Goal: Task Accomplishment & Management: Use online tool/utility

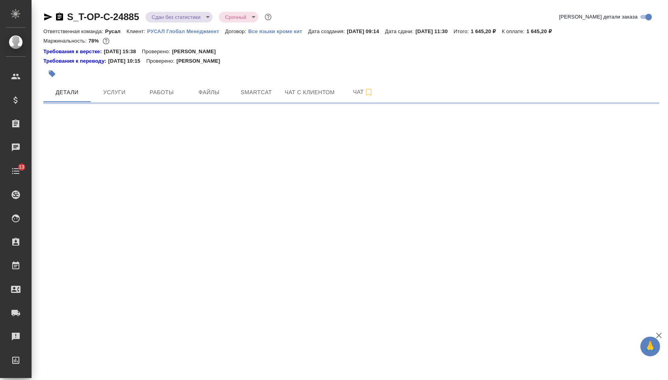
select select "RU"
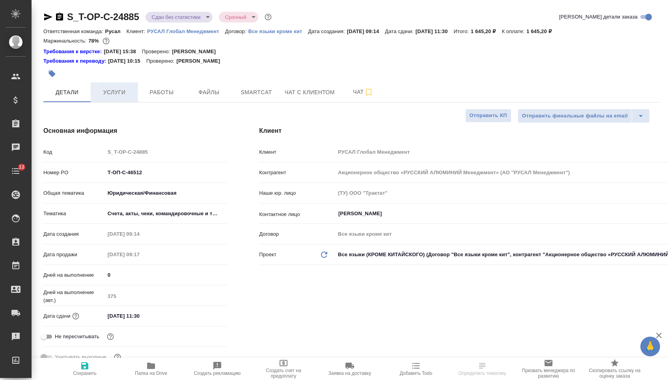
click at [107, 99] on button "Услуги" at bounding box center [114, 92] width 47 height 20
type textarea "x"
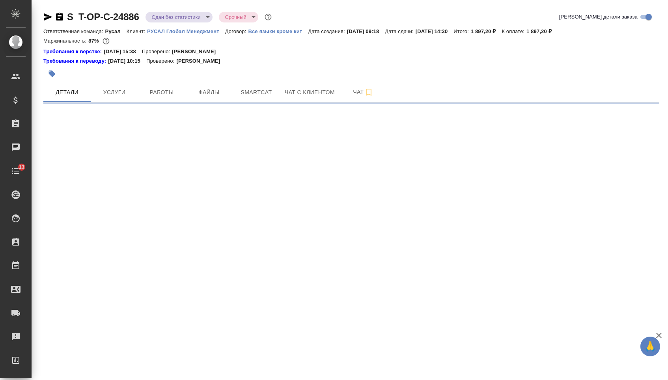
select select "RU"
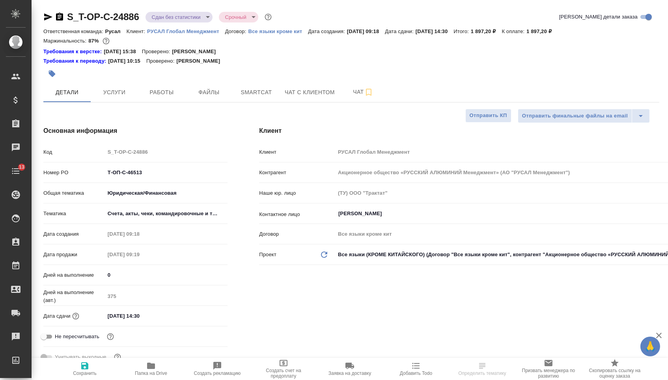
type textarea "x"
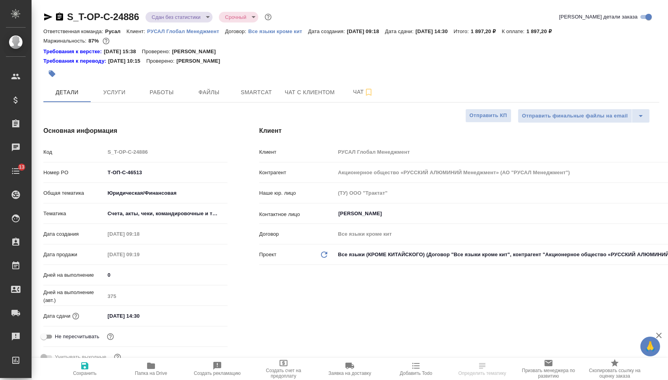
type textarea "x"
click at [115, 97] on span "Услуги" at bounding box center [114, 93] width 38 height 10
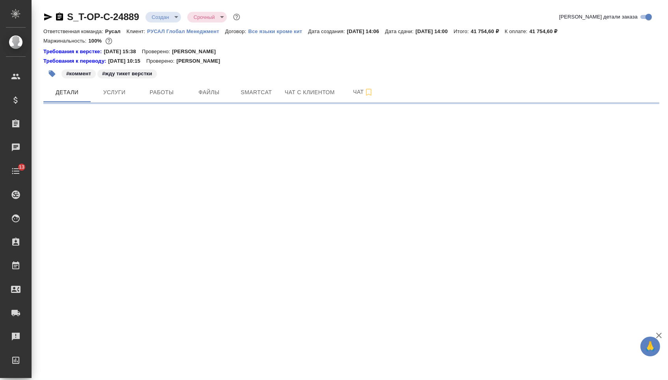
select select "RU"
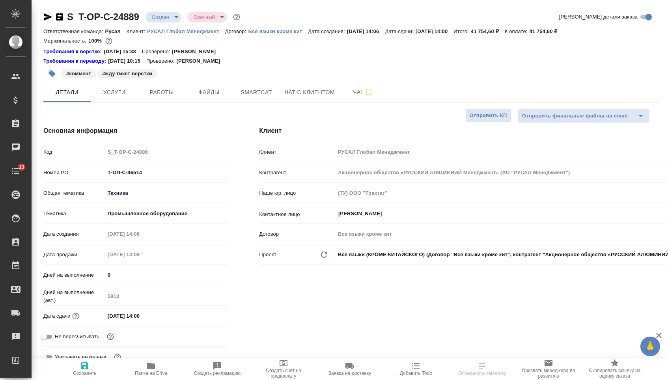
type textarea "x"
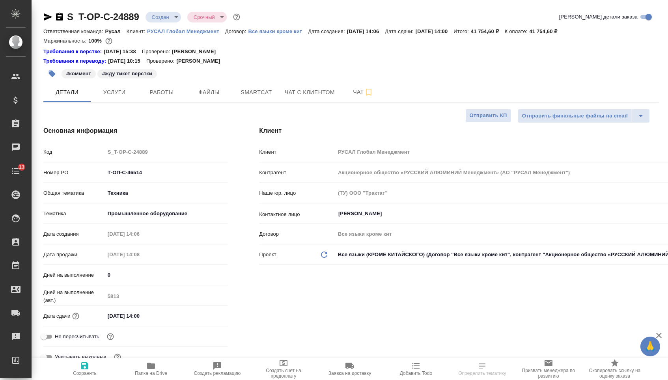
type textarea "x"
click at [110, 96] on span "Услуги" at bounding box center [114, 93] width 38 height 10
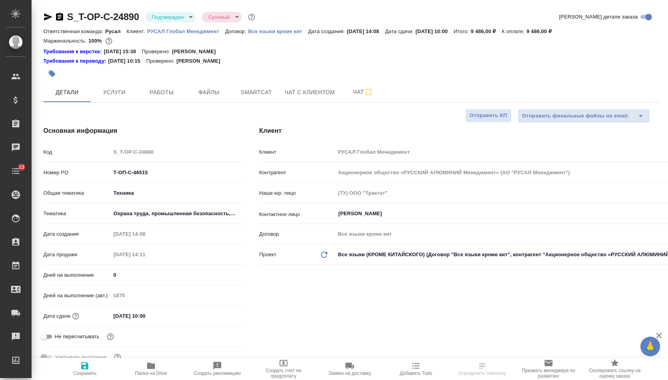
select select "RU"
click at [117, 91] on span "Услуги" at bounding box center [114, 93] width 38 height 10
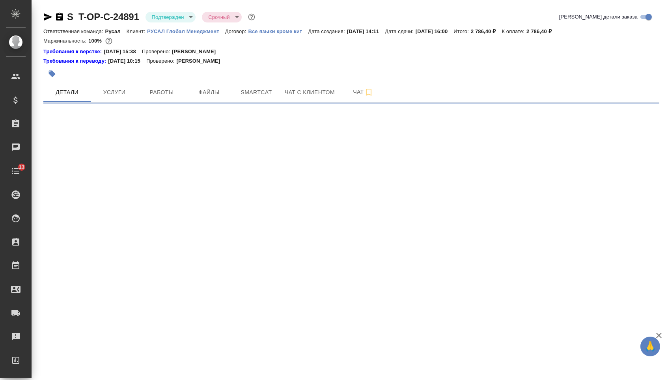
select select "RU"
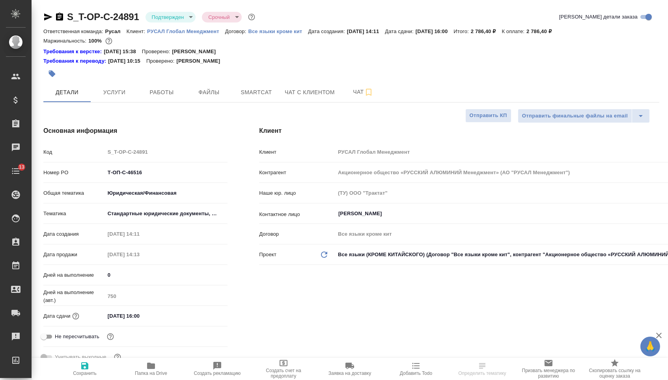
type textarea "x"
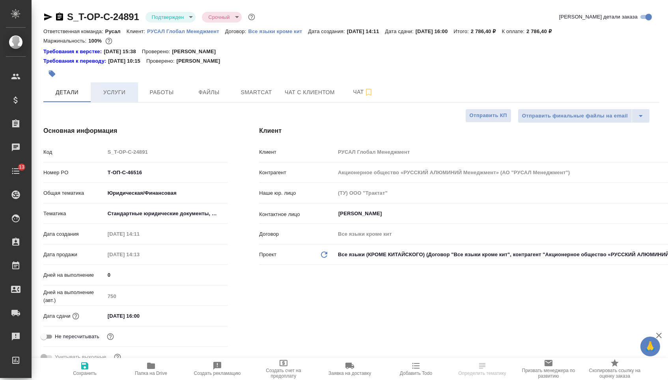
type textarea "x"
click at [116, 97] on span "Услуги" at bounding box center [114, 93] width 38 height 10
type textarea "x"
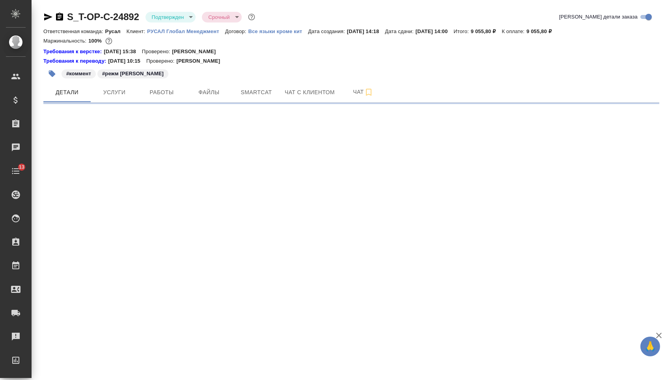
select select "RU"
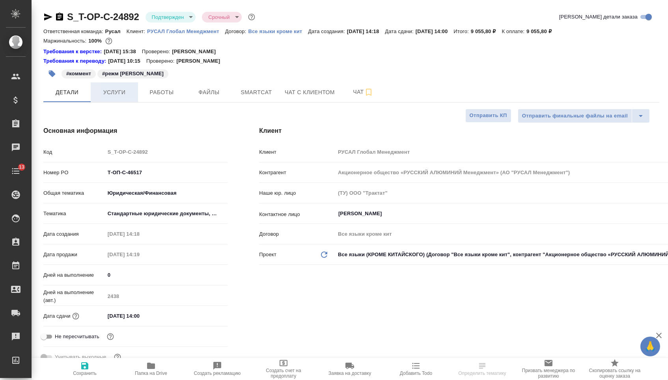
type textarea "x"
click at [101, 89] on button "Услуги" at bounding box center [114, 92] width 47 height 20
type textarea "x"
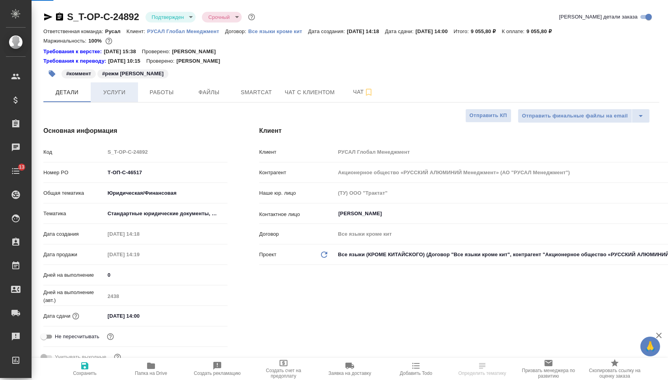
type textarea "x"
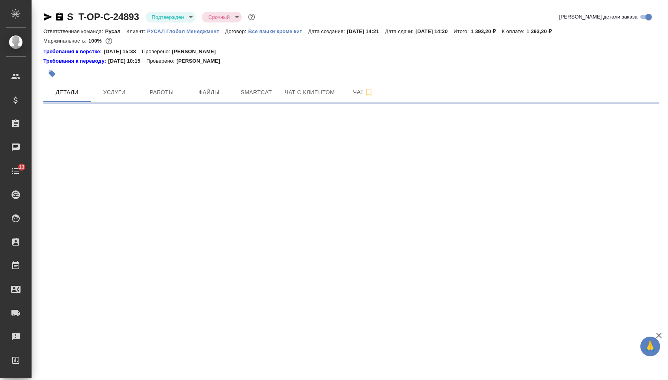
select select "RU"
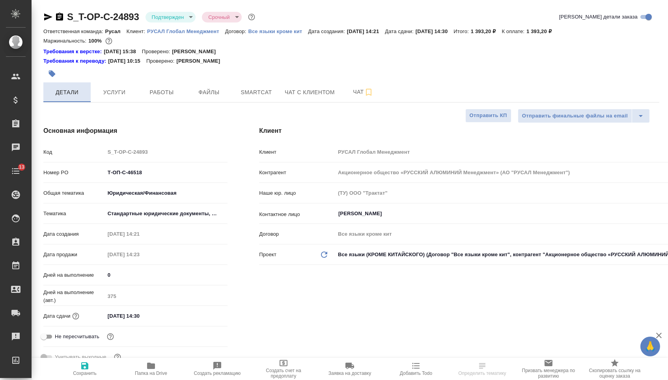
type textarea "x"
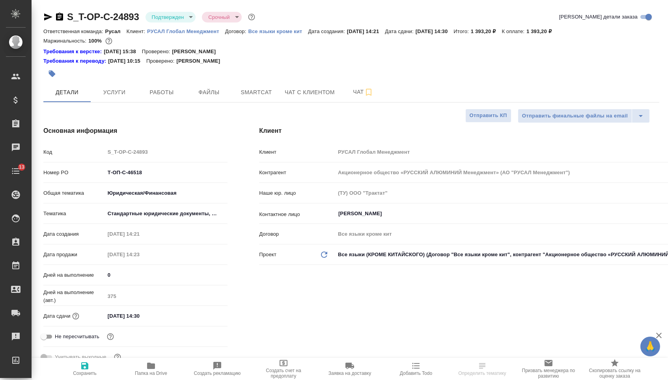
type textarea "x"
click at [101, 80] on div at bounding box center [248, 73] width 410 height 17
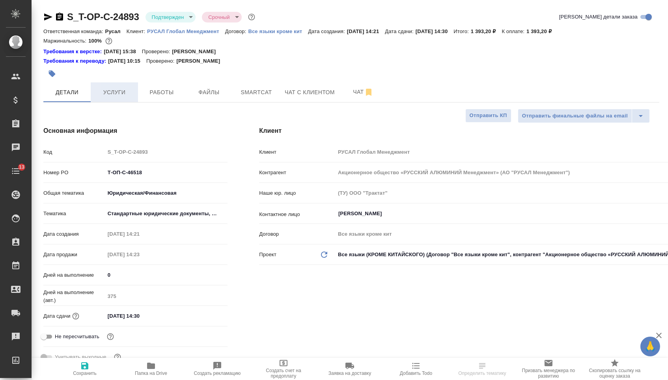
click at [104, 88] on button "Услуги" at bounding box center [114, 92] width 47 height 20
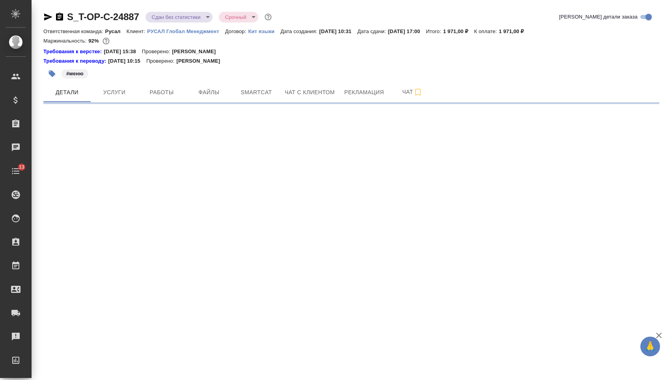
select select "RU"
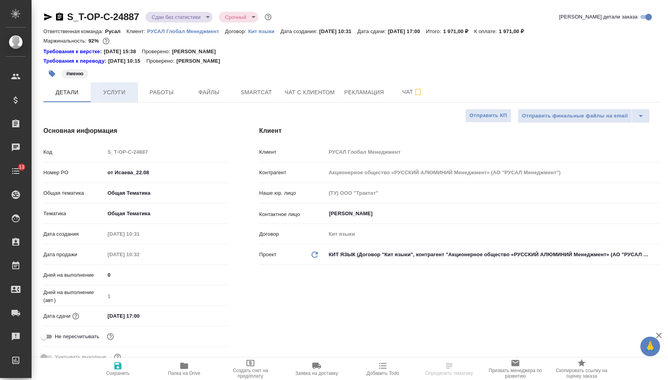
type textarea "x"
click at [112, 91] on span "Услуги" at bounding box center [114, 93] width 38 height 10
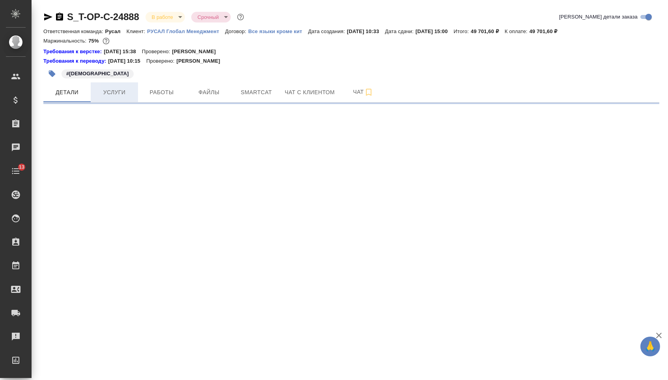
select select "RU"
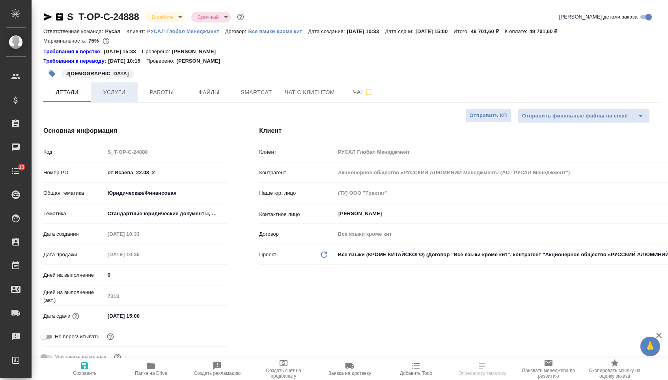
click at [107, 93] on span "Услуги" at bounding box center [114, 93] width 38 height 10
type textarea "x"
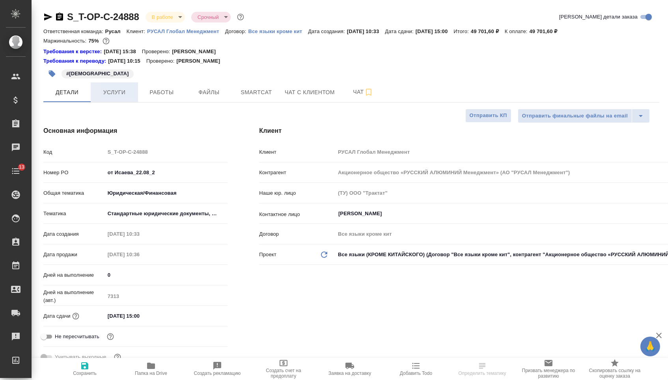
type textarea "x"
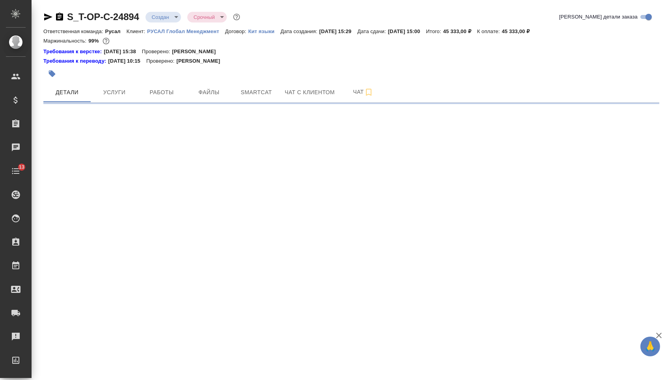
select select "RU"
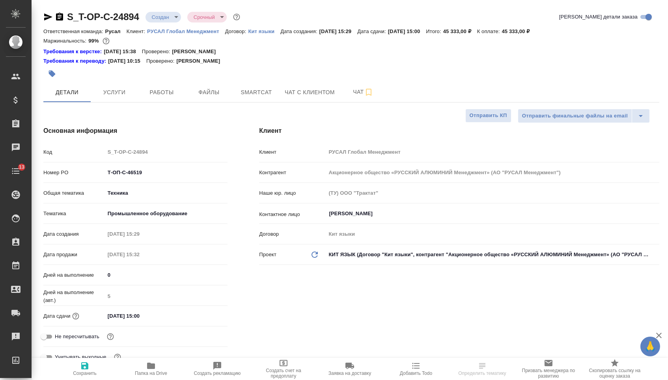
type textarea "x"
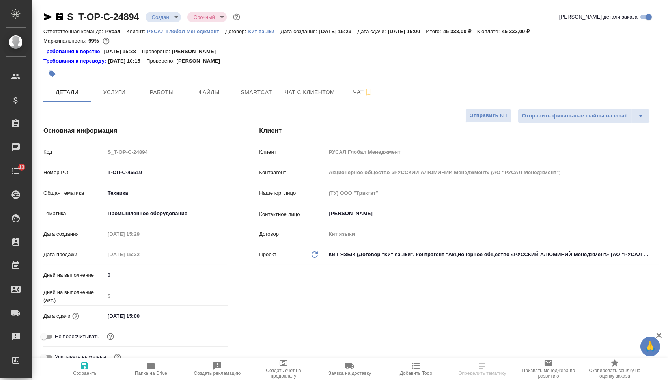
type textarea "x"
select select "RU"
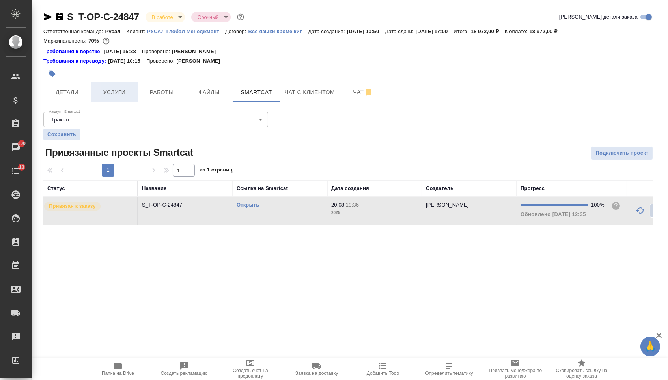
click at [105, 90] on span "Услуги" at bounding box center [114, 93] width 38 height 10
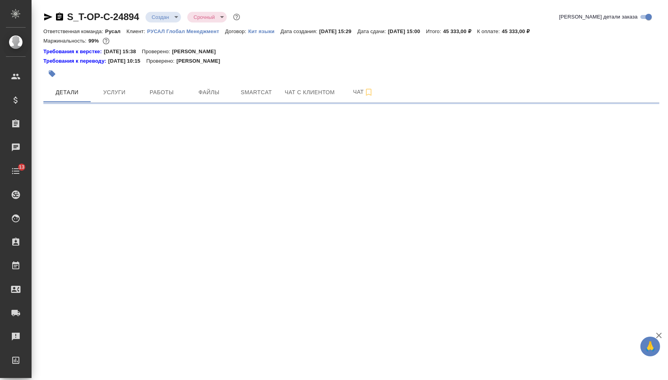
select select "RU"
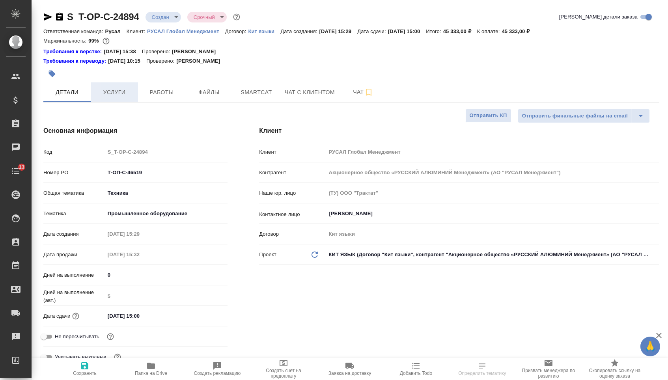
type textarea "x"
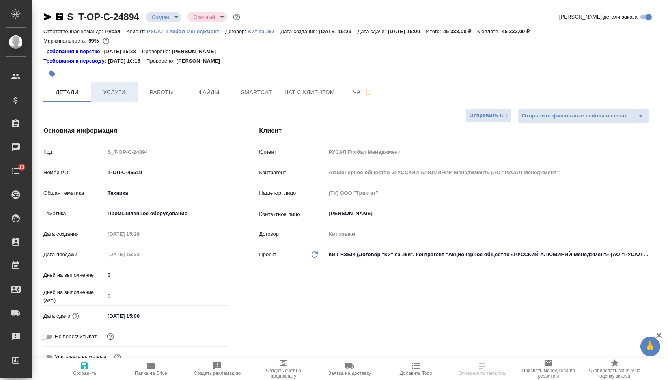
type textarea "x"
click at [119, 87] on button "Услуги" at bounding box center [114, 92] width 47 height 20
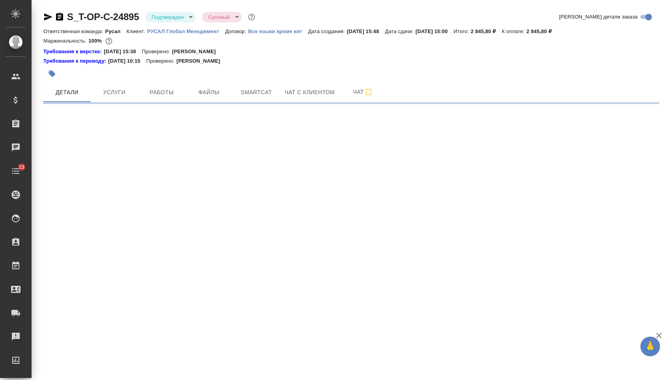
select select "RU"
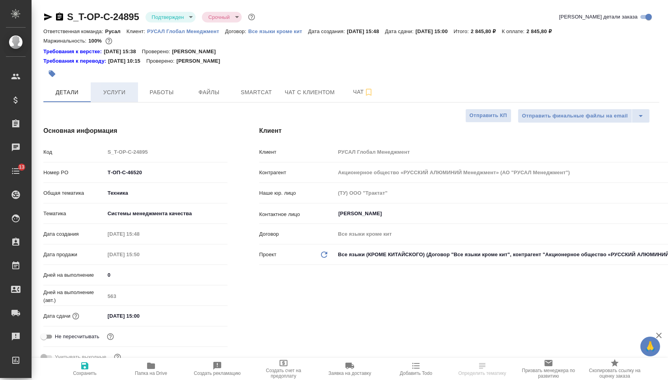
type textarea "x"
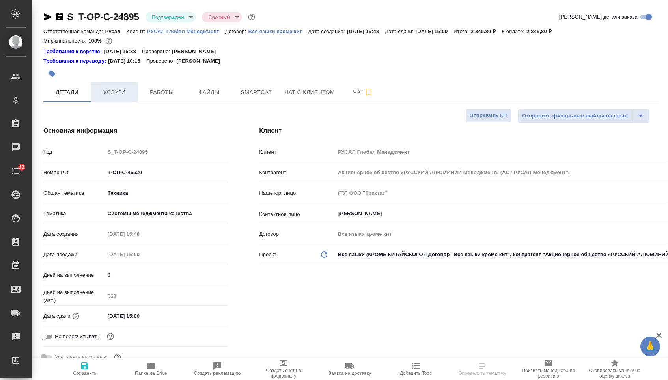
type textarea "x"
click at [106, 97] on span "Услуги" at bounding box center [114, 93] width 38 height 10
type textarea "x"
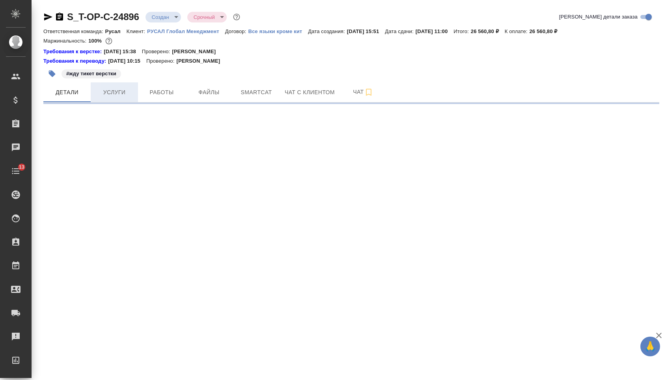
select select "RU"
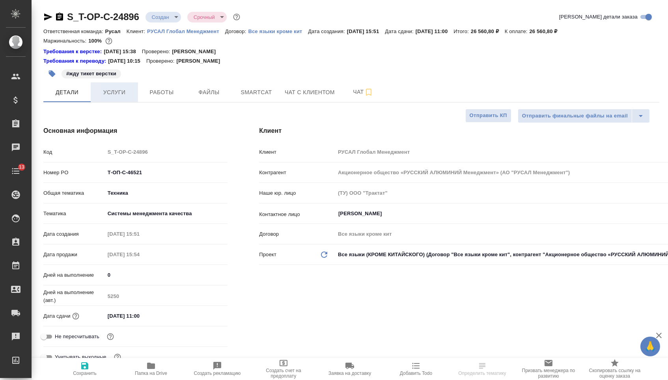
type textarea "x"
click at [109, 97] on span "Услуги" at bounding box center [114, 93] width 38 height 10
type textarea "x"
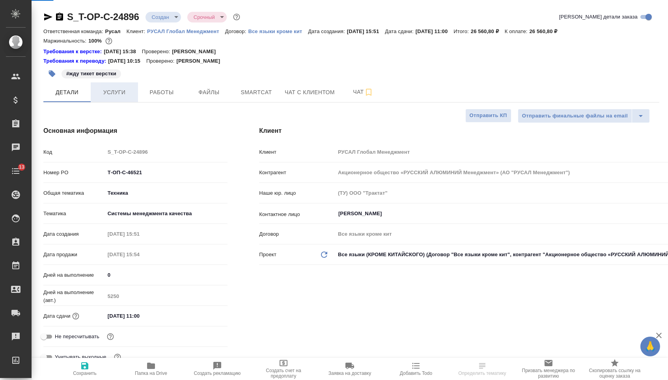
type textarea "x"
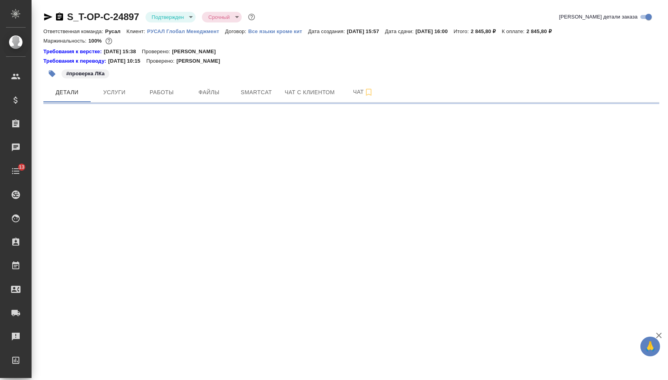
select select "RU"
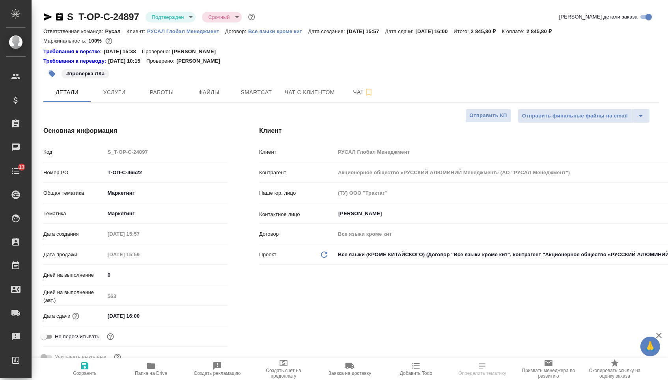
type textarea "x"
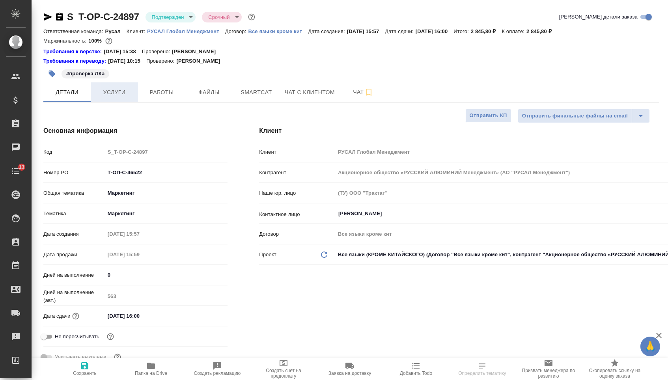
type textarea "x"
click at [118, 92] on span "Услуги" at bounding box center [114, 93] width 38 height 10
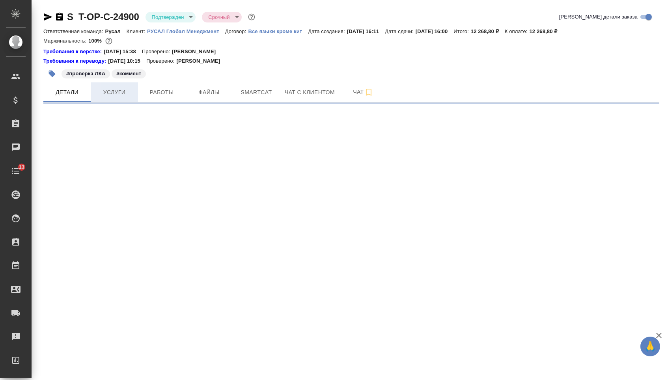
select select "RU"
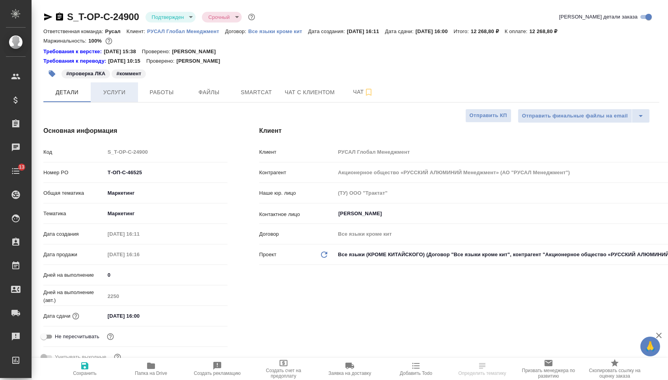
type textarea "x"
click at [121, 99] on button "Услуги" at bounding box center [114, 92] width 47 height 20
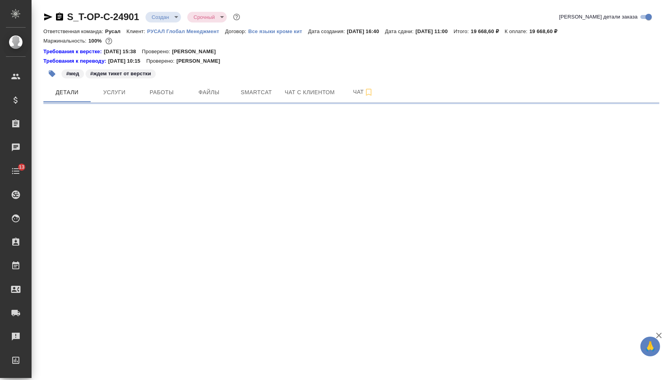
select select "RU"
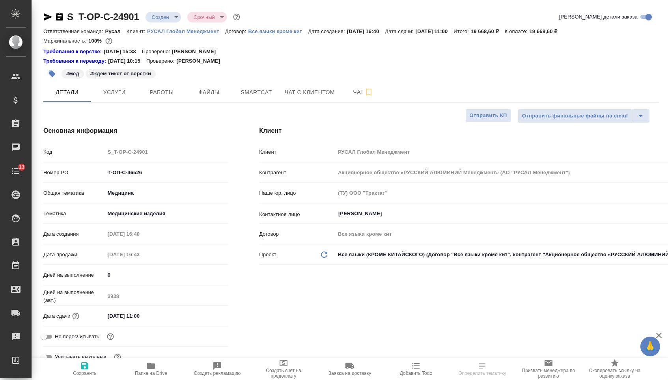
type textarea "x"
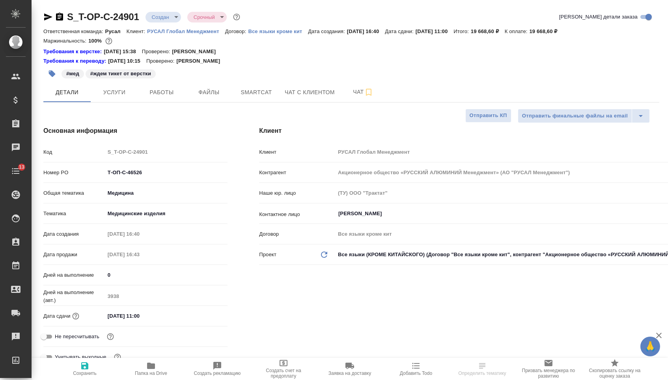
type textarea "x"
click at [114, 96] on span "Услуги" at bounding box center [114, 93] width 38 height 10
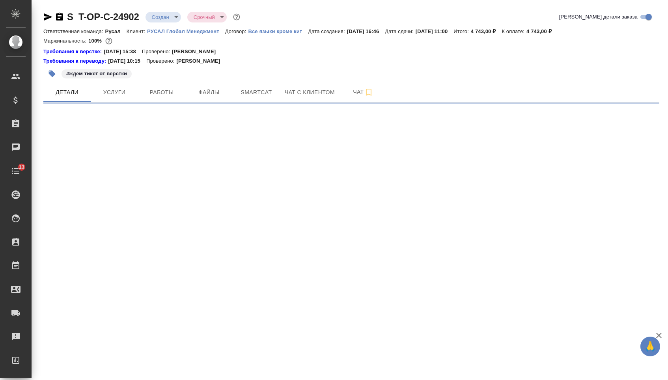
select select "RU"
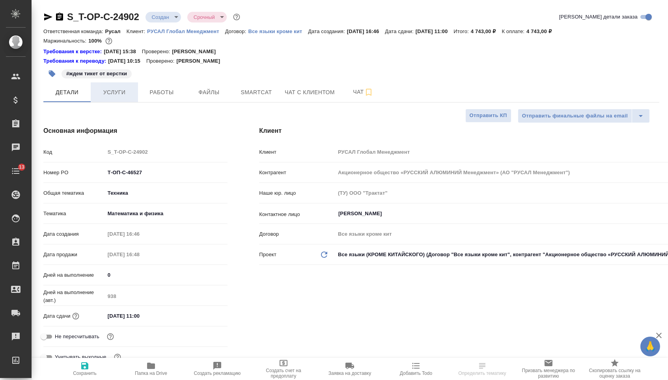
type textarea "x"
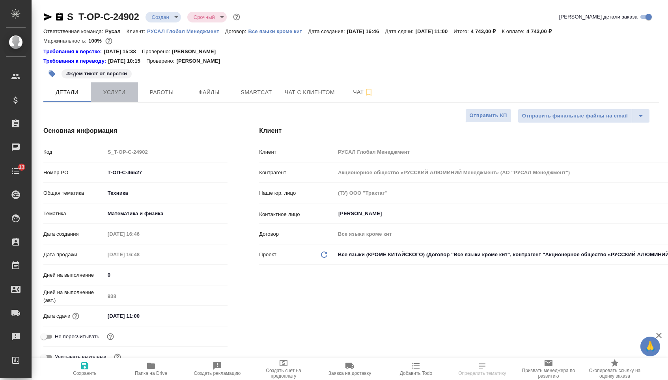
type textarea "x"
click at [123, 102] on button "Услуги" at bounding box center [114, 92] width 47 height 20
type textarea "x"
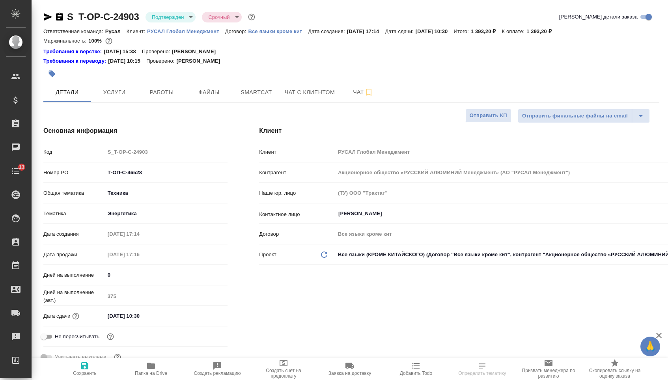
select select "RU"
type textarea "x"
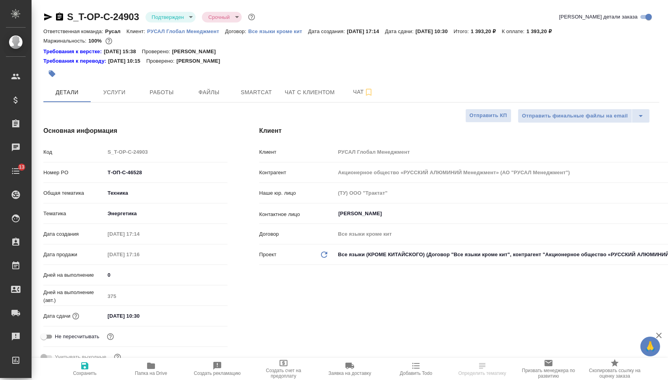
type textarea "x"
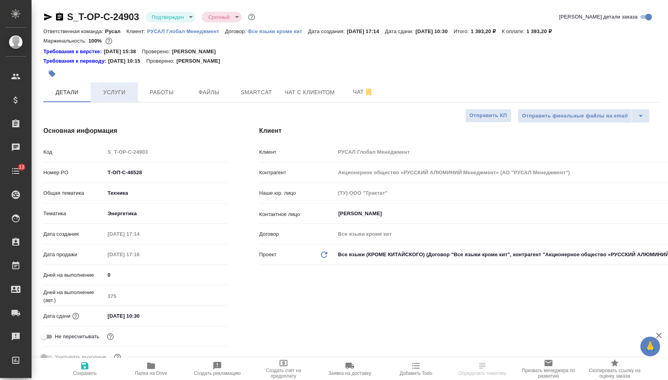
click at [114, 95] on span "Услуги" at bounding box center [114, 93] width 38 height 10
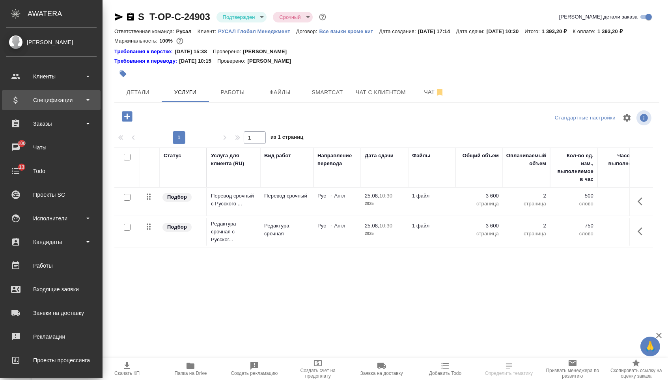
click at [42, 97] on div "Спецификации" at bounding box center [51, 100] width 91 height 12
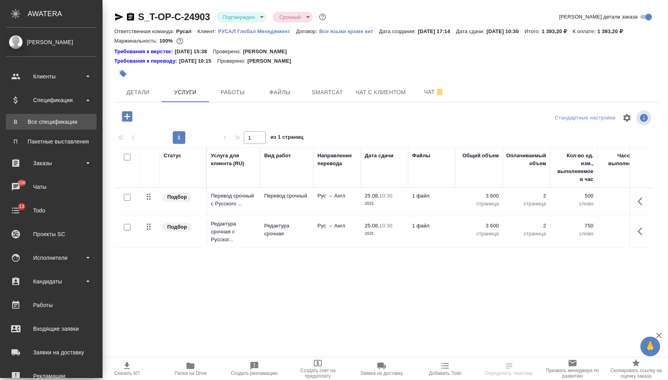
click at [42, 121] on div "Все спецификации" at bounding box center [51, 122] width 83 height 8
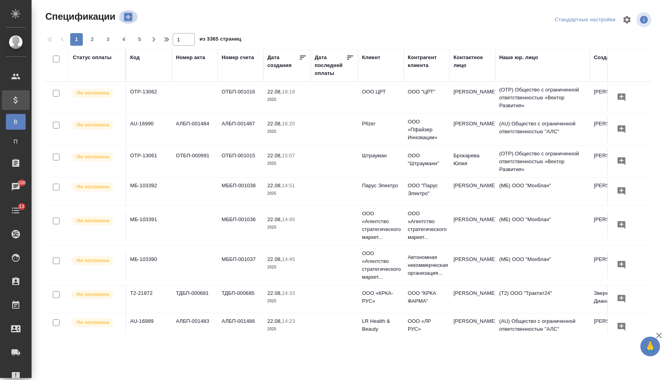
click at [130, 21] on icon "button" at bounding box center [128, 17] width 8 height 8
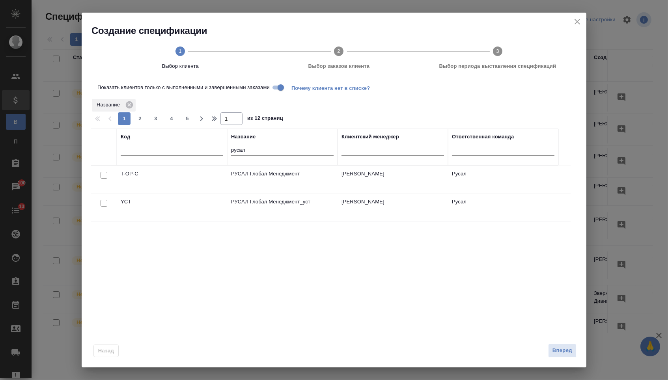
click at [280, 88] on input "Показать клиентов только с выполненными и завершенными заказами" at bounding box center [281, 87] width 28 height 9
click at [101, 181] on div at bounding box center [104, 175] width 18 height 11
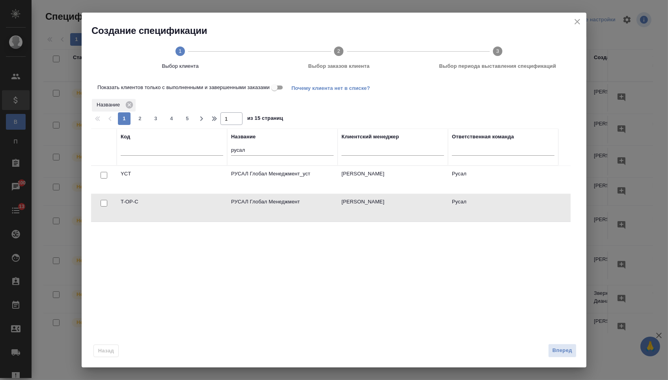
click at [103, 179] on input "checkbox" at bounding box center [104, 175] width 7 height 7
checkbox input "true"
click at [569, 356] on button "Вперед" at bounding box center [562, 351] width 28 height 14
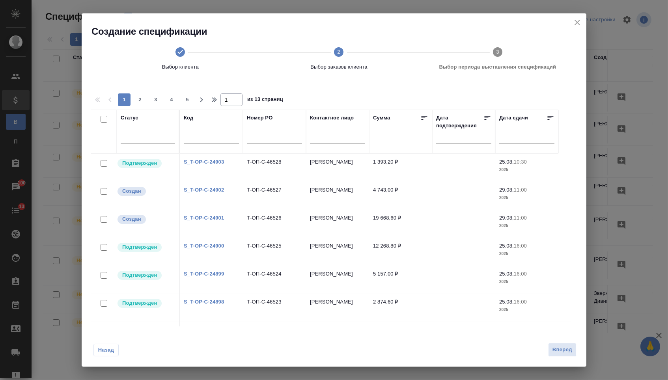
click at [104, 120] on input "checkbox" at bounding box center [104, 119] width 7 height 7
checkbox input "true"
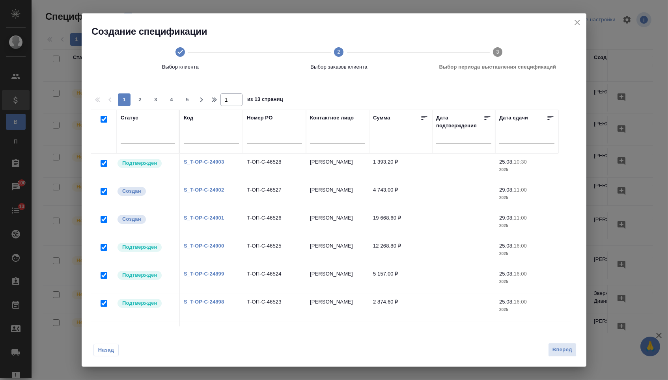
checkbox input "true"
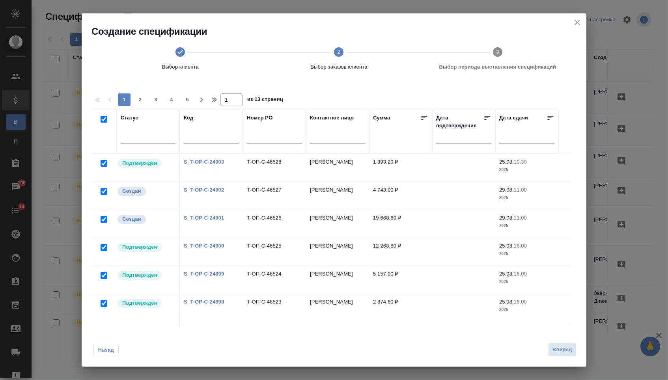
checkbox input "true"
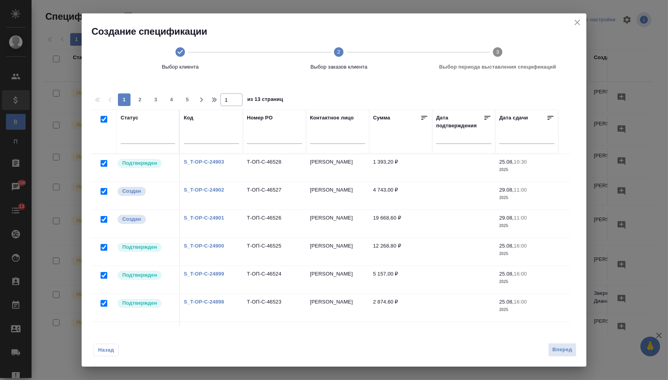
checkbox input "true"
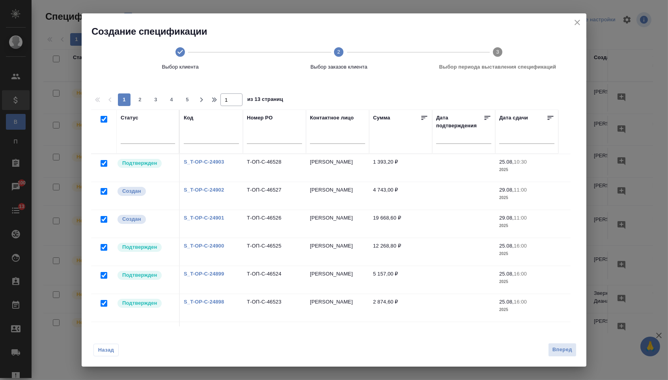
checkbox input "true"
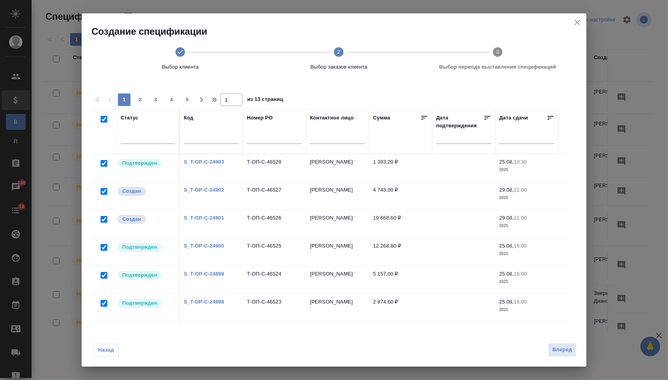
checkbox input "true"
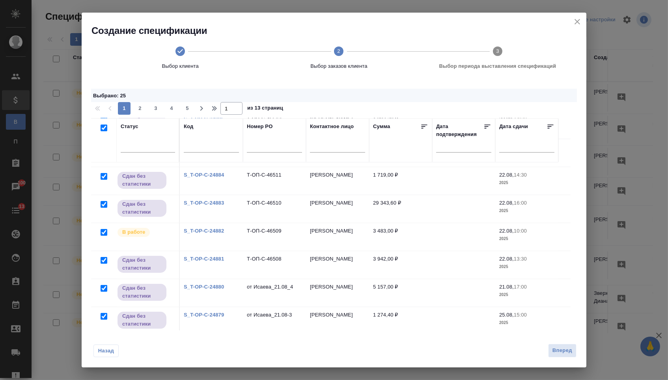
scroll to position [529, 0]
click at [102, 288] on input "checkbox" at bounding box center [104, 288] width 7 height 7
checkbox input "false"
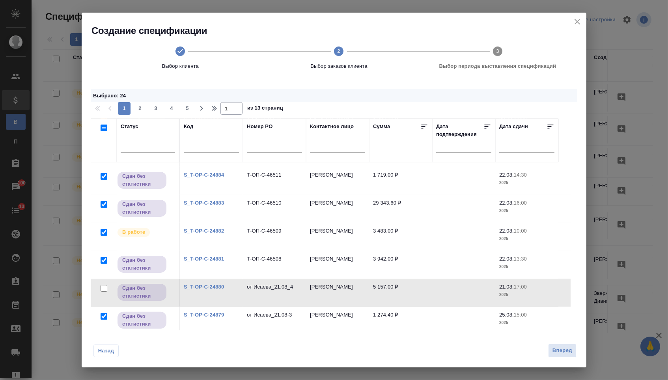
checkbox input "false"
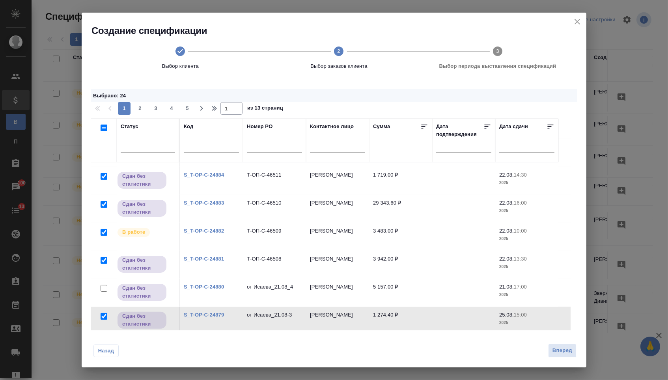
click at [103, 261] on input "checkbox" at bounding box center [104, 260] width 7 height 7
checkbox input "false"
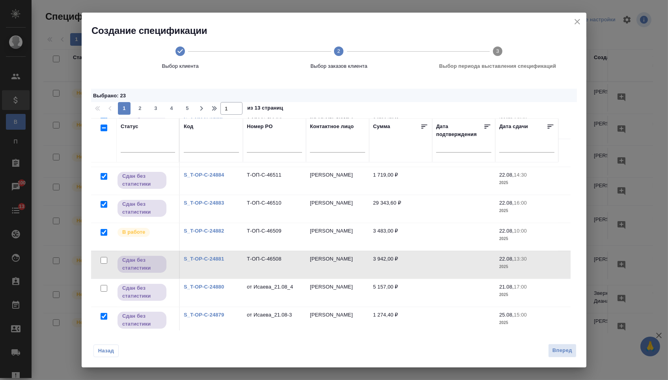
click at [104, 232] on input "checkbox" at bounding box center [104, 232] width 7 height 7
checkbox input "false"
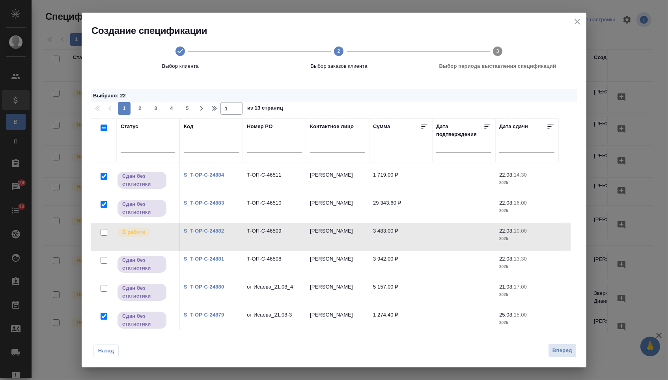
click at [102, 316] on input "checkbox" at bounding box center [104, 316] width 7 height 7
checkbox input "false"
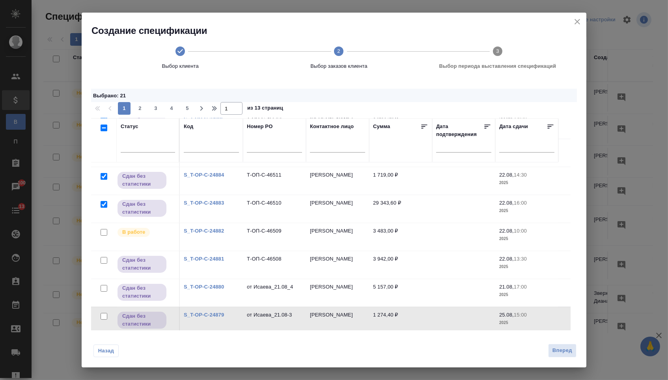
click at [104, 204] on input "checkbox" at bounding box center [104, 204] width 7 height 7
checkbox input "false"
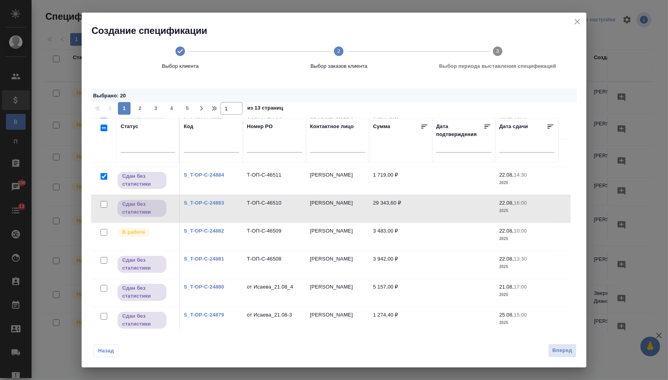
click at [104, 177] on input "checkbox" at bounding box center [104, 176] width 7 height 7
checkbox input "false"
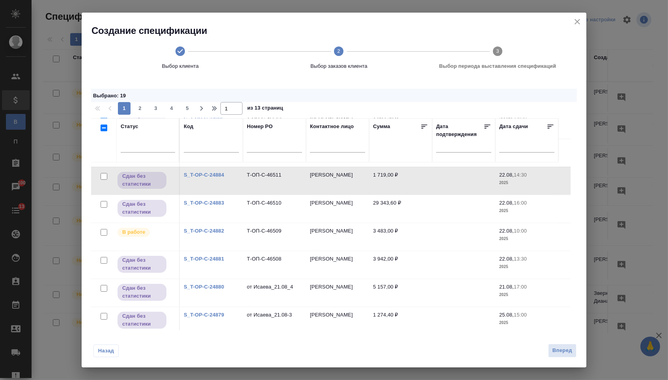
scroll to position [496, 0]
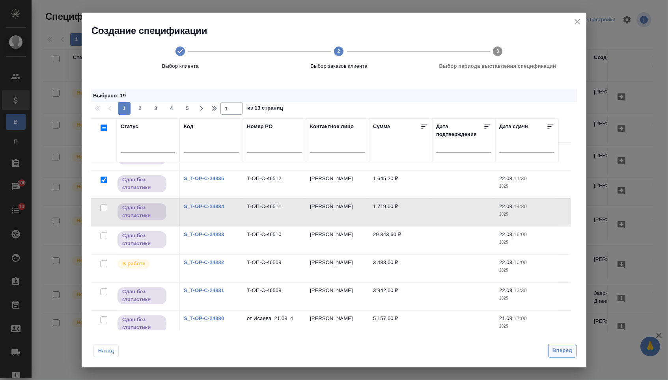
click at [567, 353] on span "Вперед" at bounding box center [562, 350] width 20 height 9
